Goal: Task Accomplishment & Management: Use online tool/utility

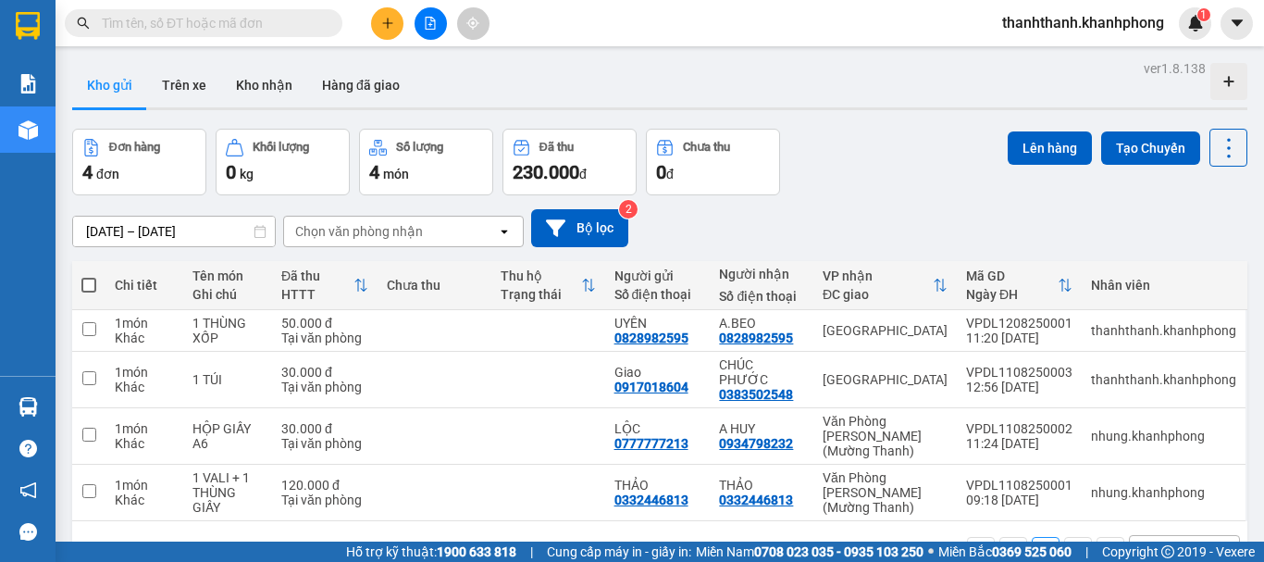
click at [208, 26] on input "text" at bounding box center [211, 23] width 218 height 20
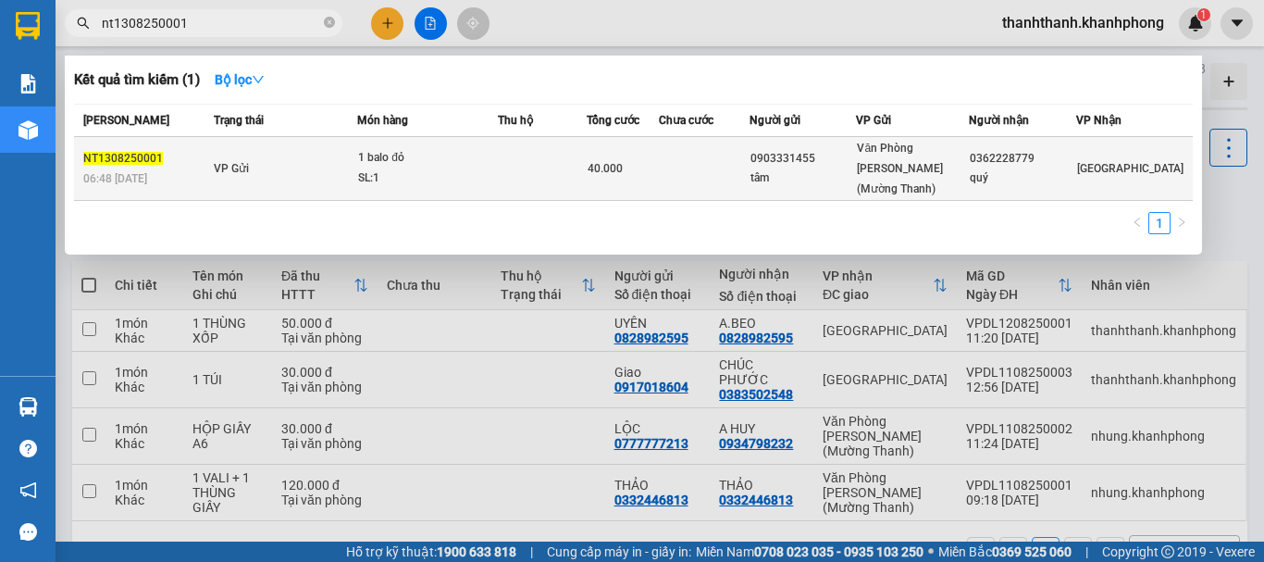
type input "nt1308250001"
click at [401, 168] on div "SL: 1" at bounding box center [427, 178] width 139 height 20
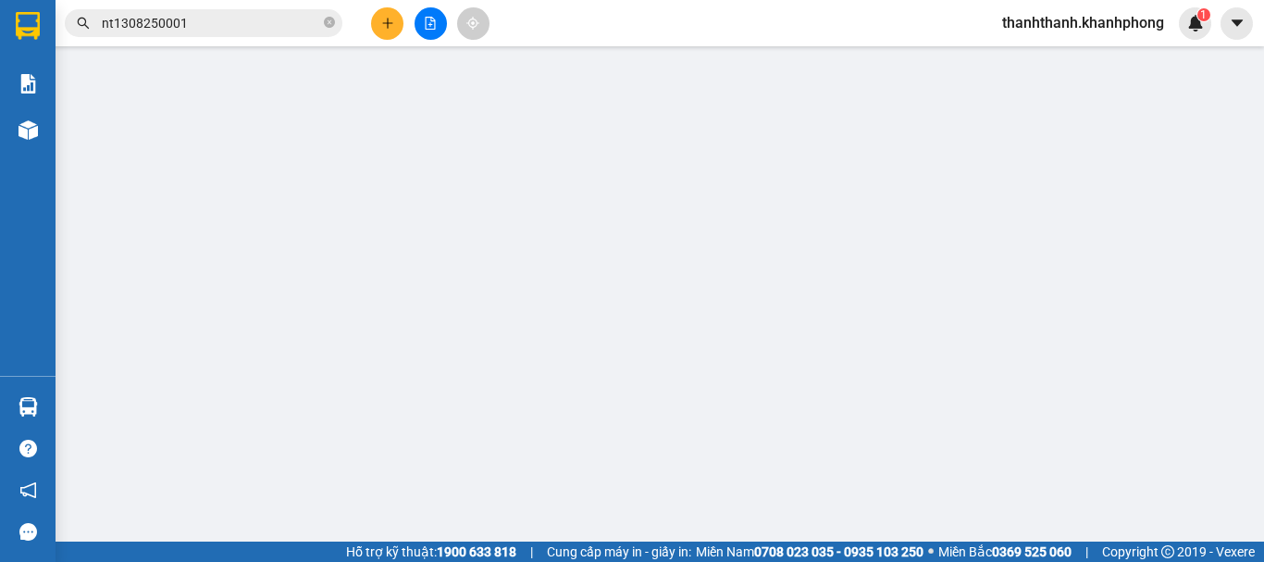
type input "0903331455"
type input "tâm"
type input "0362228779"
type input "quý"
type input "40.000"
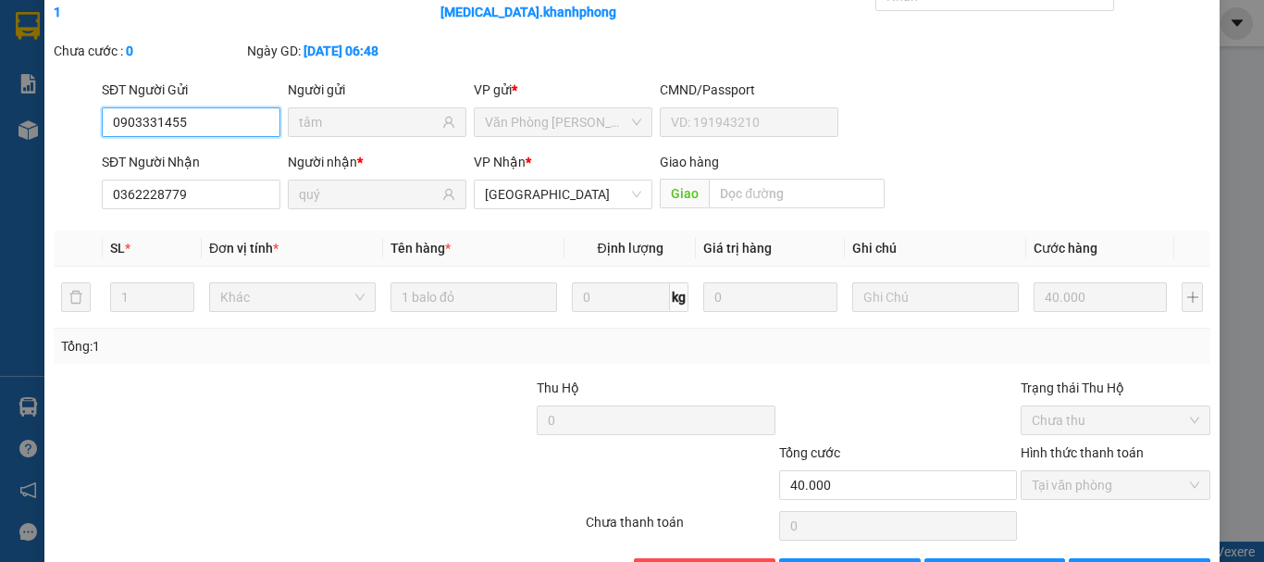
scroll to position [127, 0]
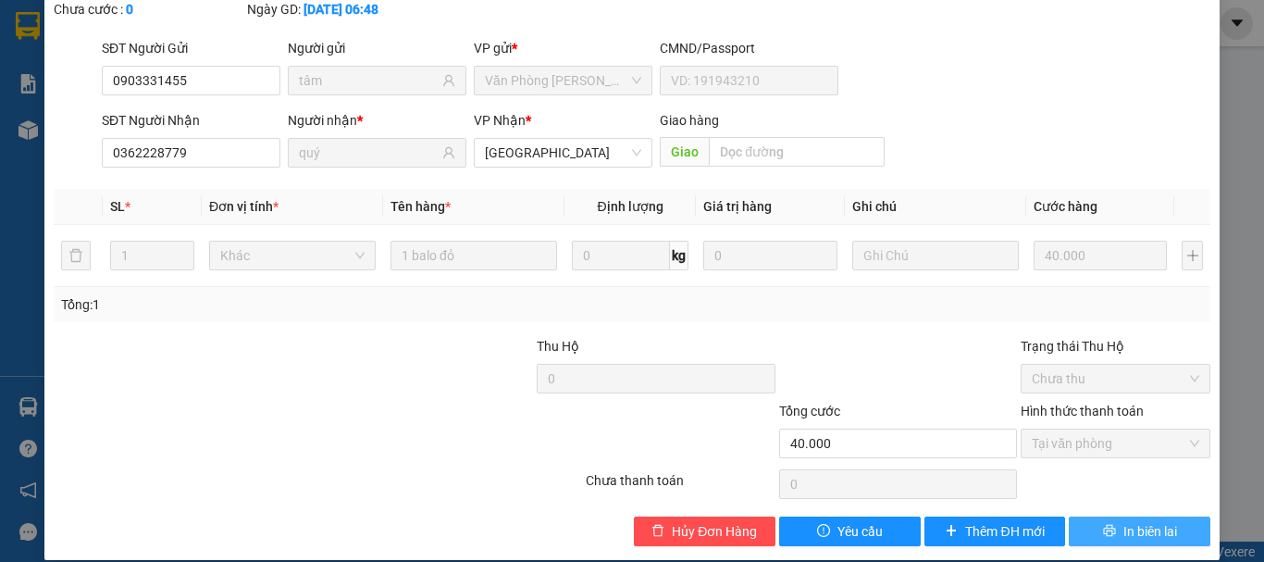
click at [1132, 516] on button "In biên lai" at bounding box center [1140, 531] width 142 height 30
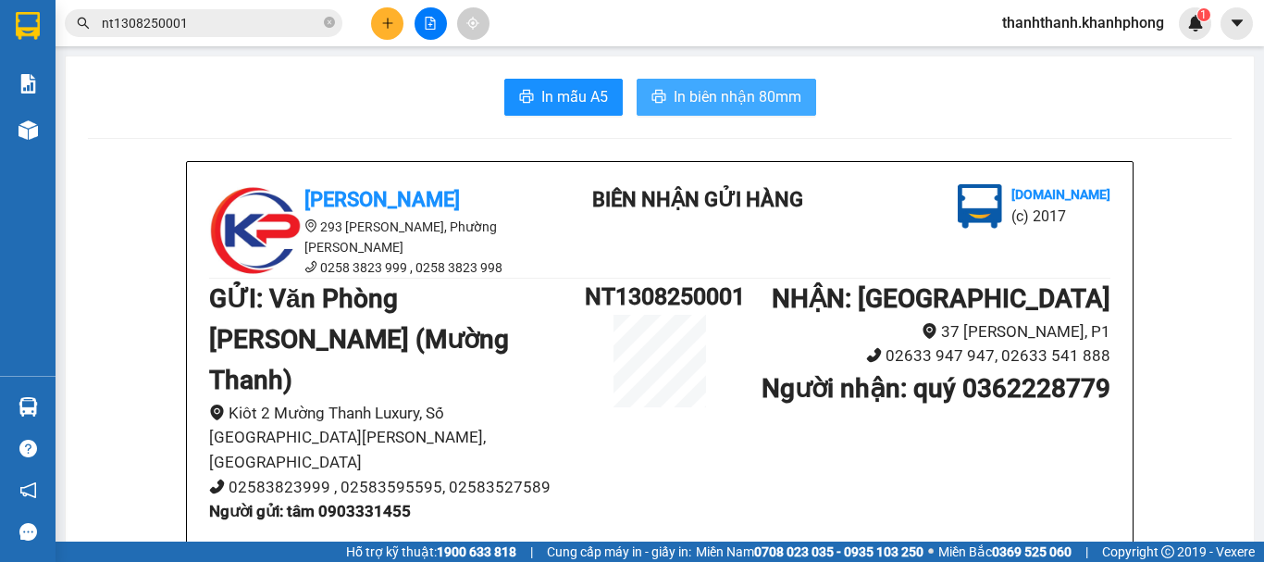
click at [729, 92] on span "In biên nhận 80mm" at bounding box center [738, 96] width 128 height 23
drag, startPoint x: 329, startPoint y: 23, endPoint x: 81, endPoint y: 39, distance: 249.4
click at [328, 23] on icon "close-circle" at bounding box center [329, 22] width 11 height 11
click at [155, 31] on input "text" at bounding box center [211, 23] width 218 height 20
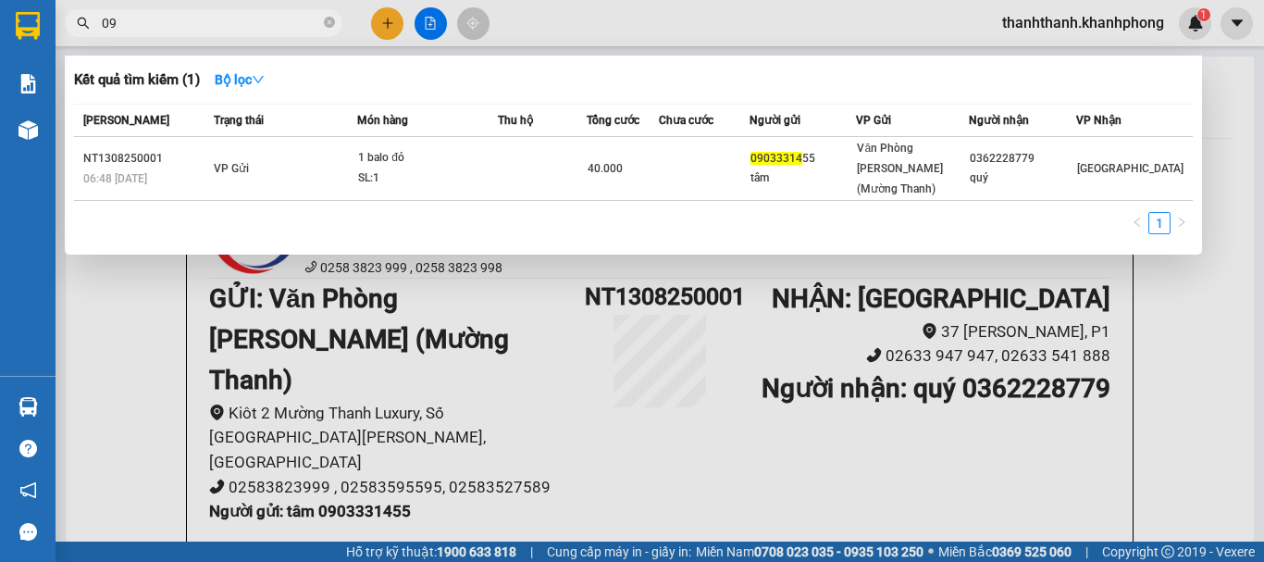
type input "0"
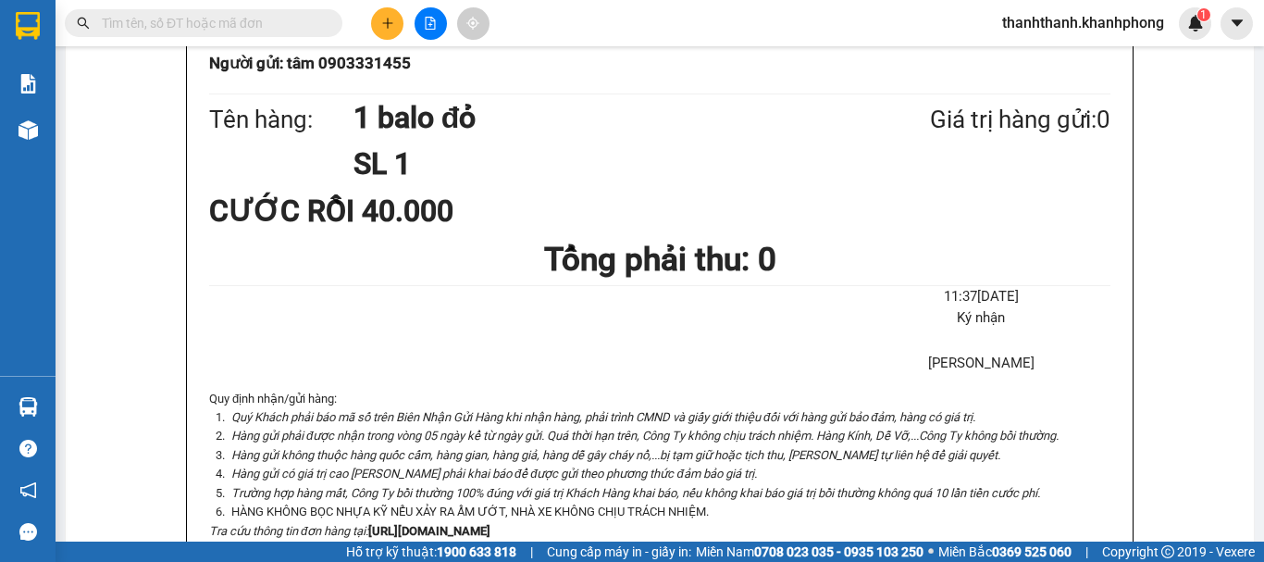
scroll to position [370, 0]
